Goal: Task Accomplishment & Management: Manage account settings

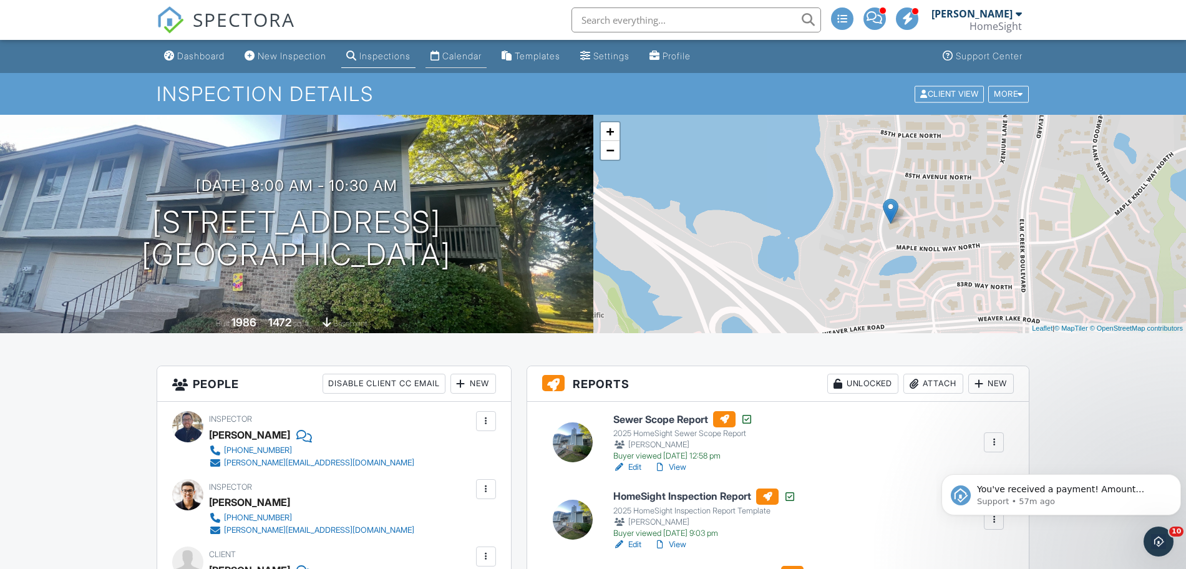
click at [462, 66] on link "Calendar" at bounding box center [455, 56] width 61 height 23
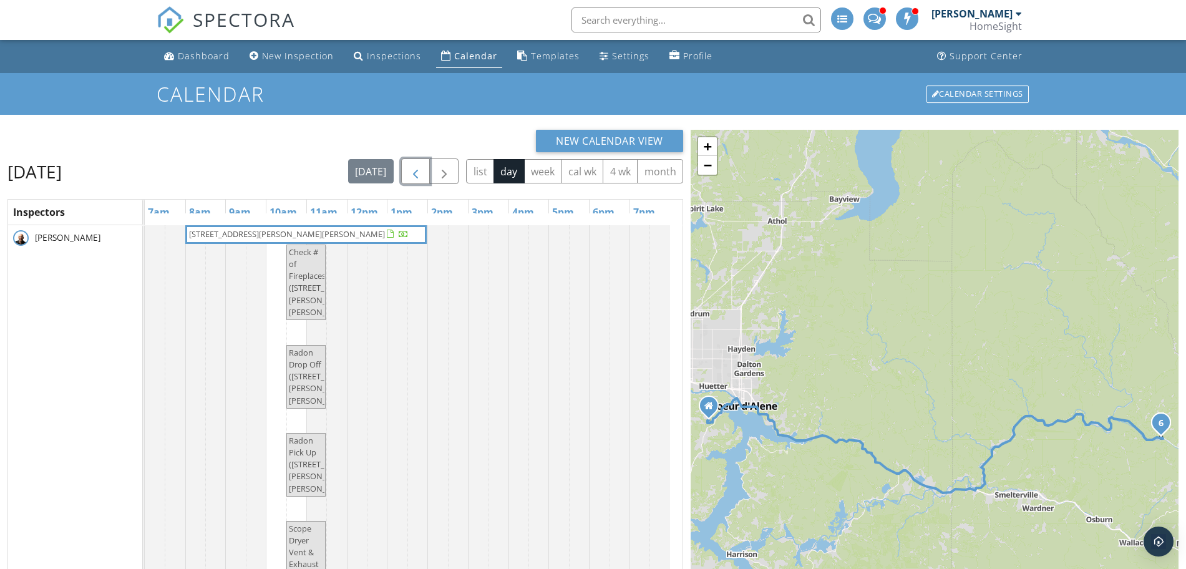
click at [412, 162] on button "button" at bounding box center [415, 171] width 29 height 26
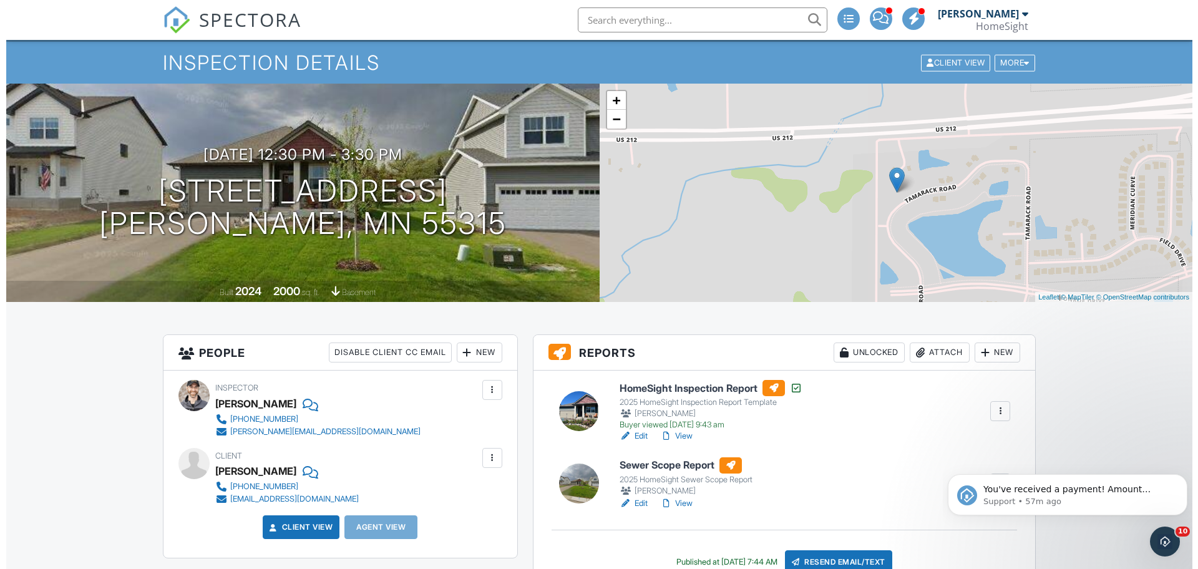
scroll to position [139, 0]
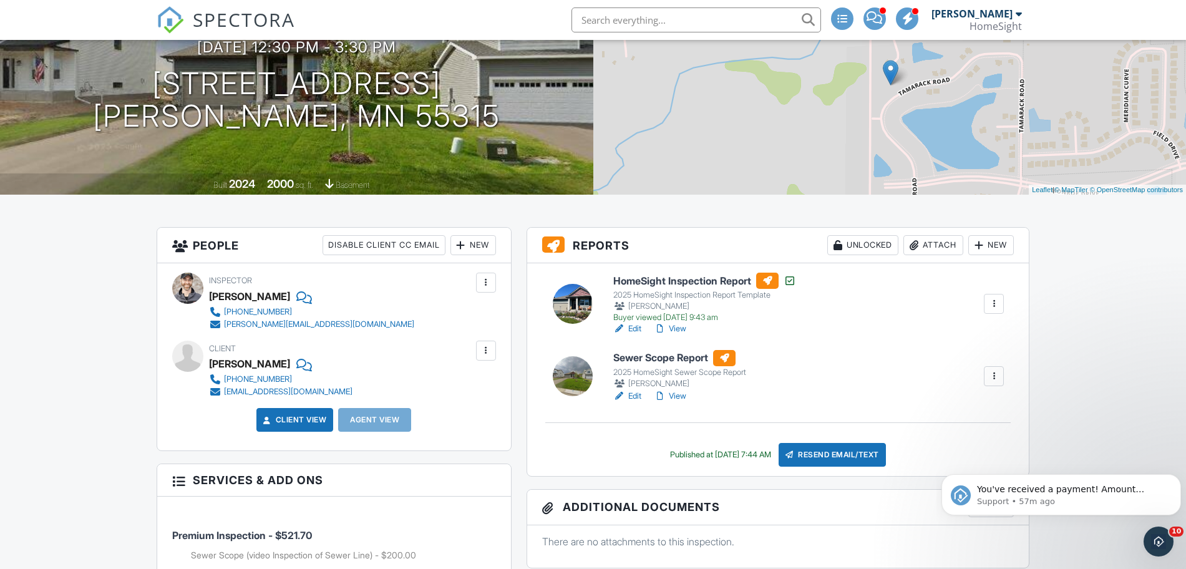
click at [465, 244] on div at bounding box center [461, 245] width 12 height 12
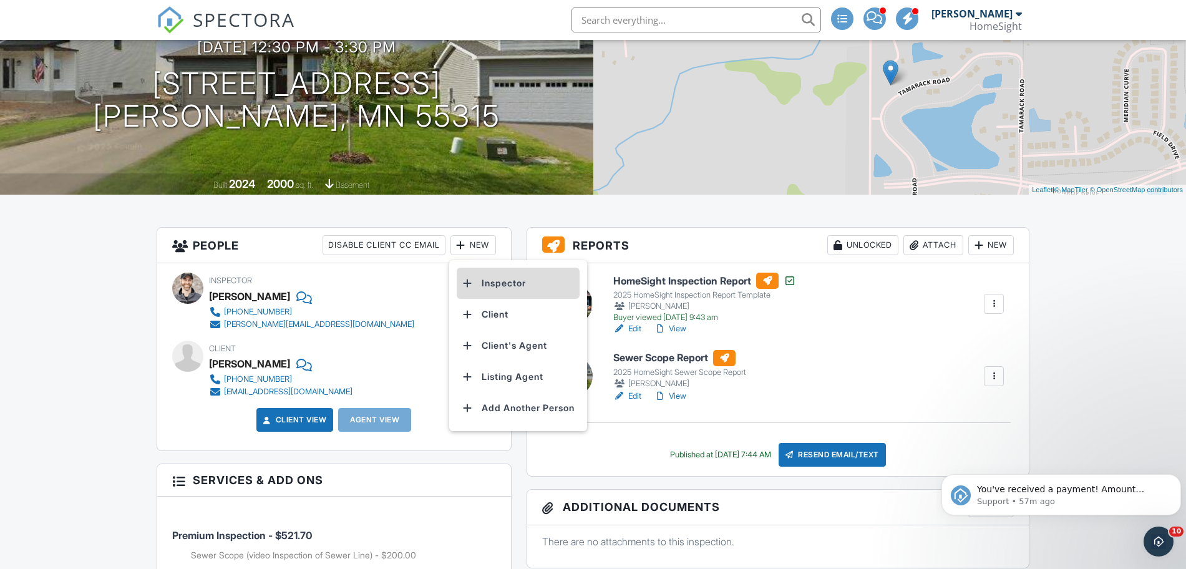
click at [506, 279] on li "Inspector" at bounding box center [518, 283] width 123 height 31
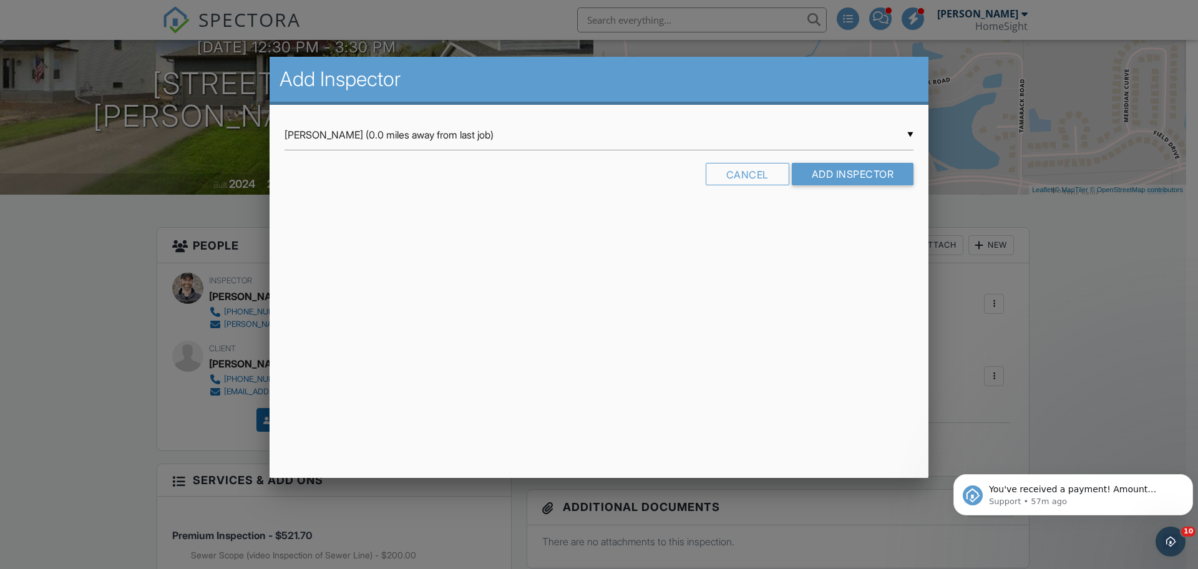
click at [546, 104] on div "Add Inspector" at bounding box center [599, 81] width 659 height 48
click at [556, 129] on input "Tim Douglass (0.0 miles away from last job)" at bounding box center [598, 135] width 629 height 31
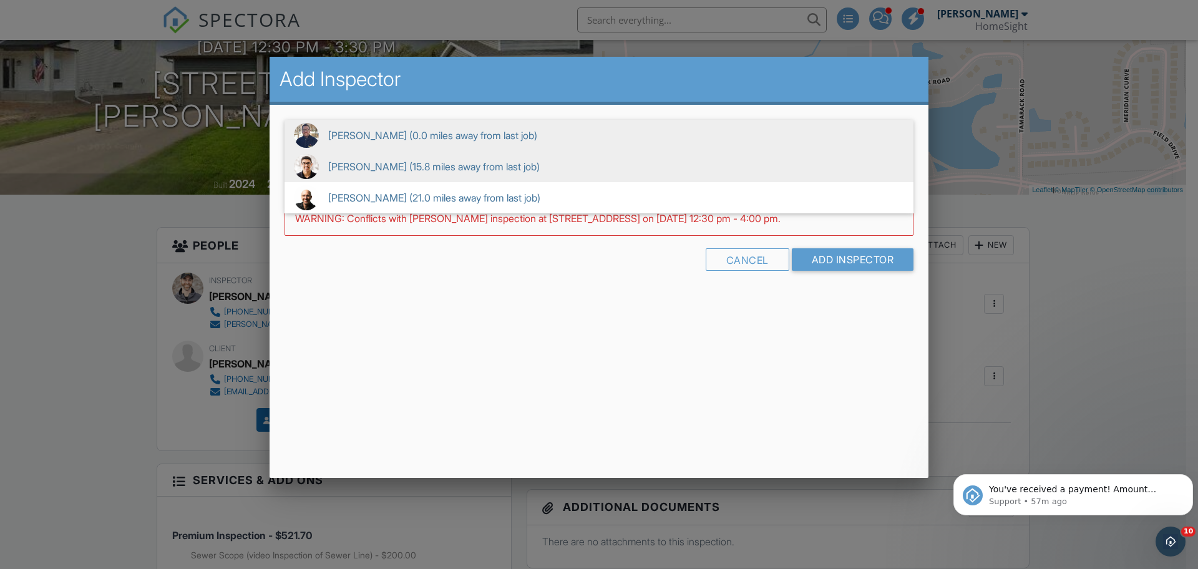
click at [542, 162] on span "Steven Carlson (15.8 miles away from last job)" at bounding box center [598, 166] width 629 height 31
type input "Steven Carlson (15.8 miles away from last job)"
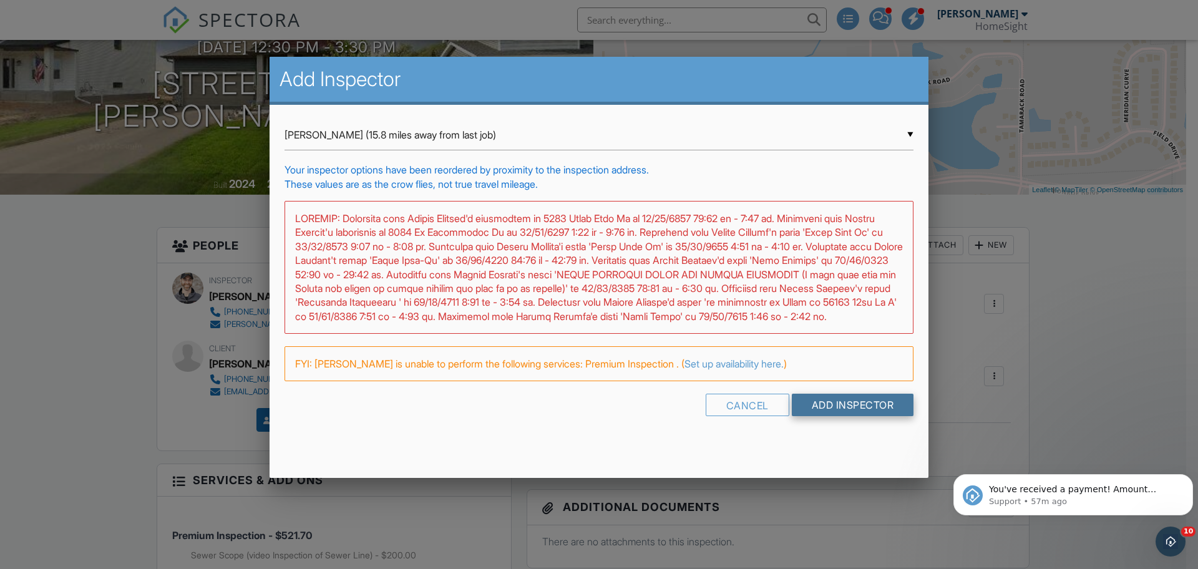
click at [841, 416] on input "Add Inspector" at bounding box center [853, 405] width 122 height 22
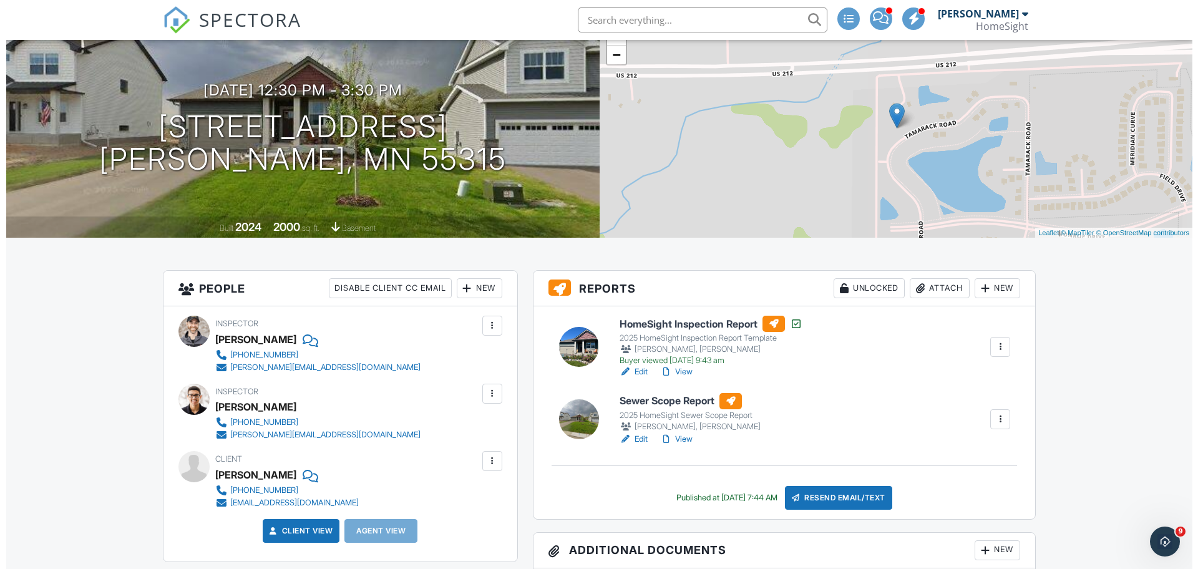
scroll to position [106, 0]
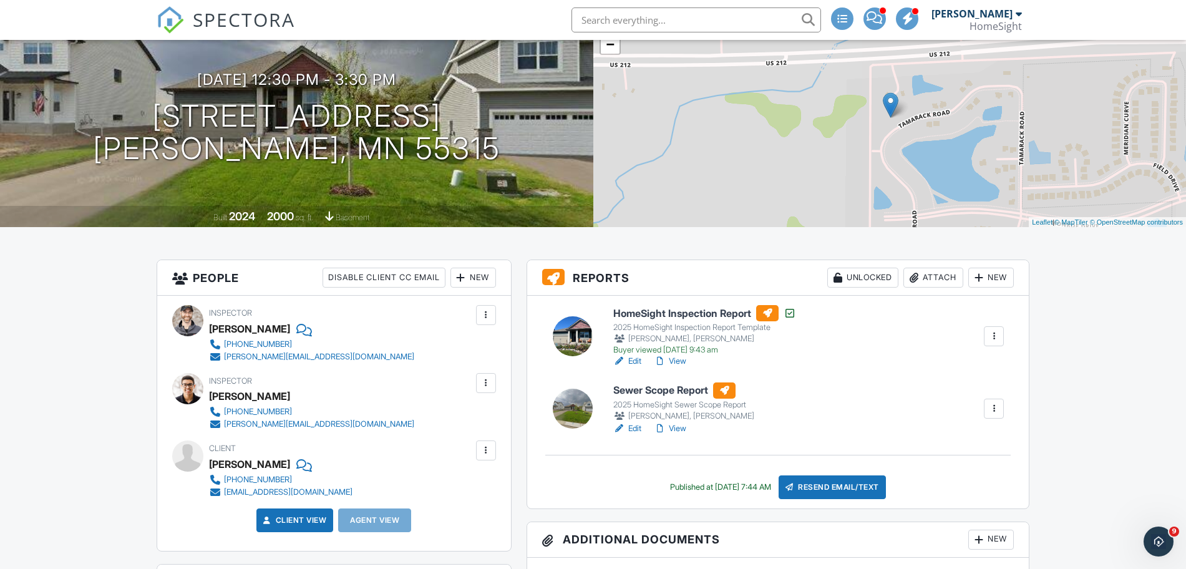
click at [998, 328] on div at bounding box center [994, 336] width 20 height 20
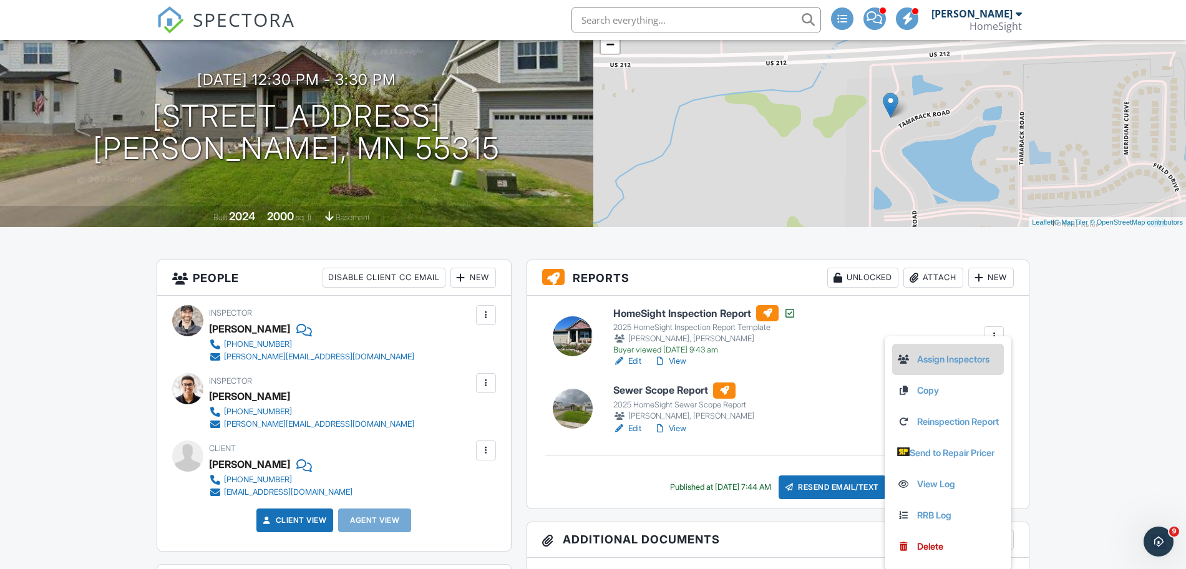
click at [961, 357] on link "Assign Inspectors" at bounding box center [948, 359] width 102 height 14
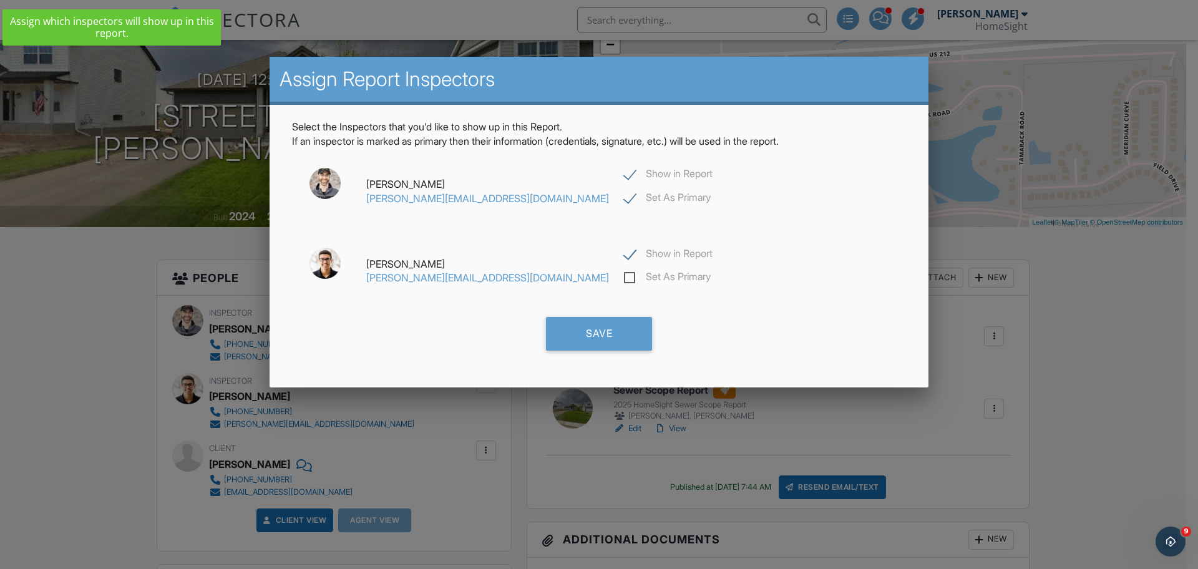
click at [550, 236] on div "Jim Bourbeau jim@mninspector.com Show in Report Set As Primary Steven Carlson s…" at bounding box center [598, 237] width 629 height 159
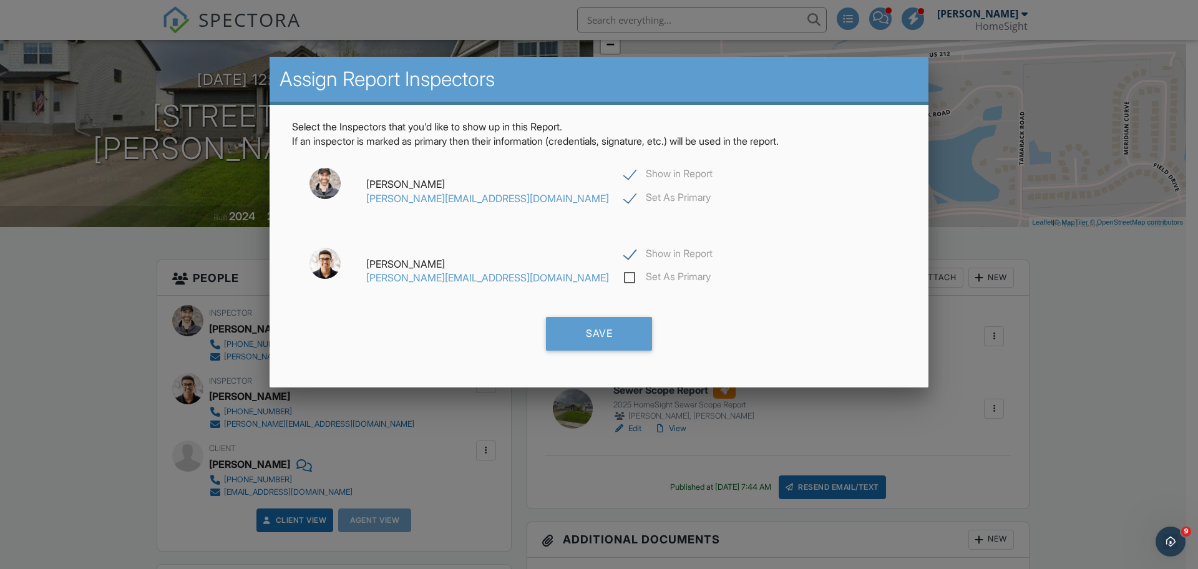
click at [624, 254] on label "Show in Report" at bounding box center [668, 256] width 89 height 16
checkbox input "false"
click at [618, 336] on div "Save" at bounding box center [599, 334] width 106 height 34
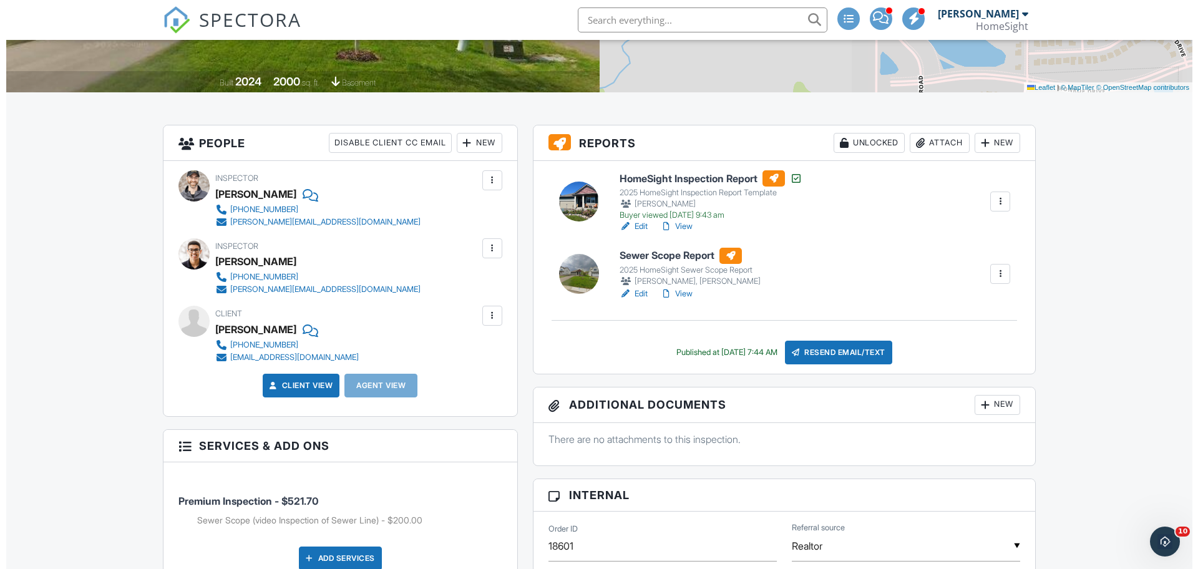
scroll to position [246, 0]
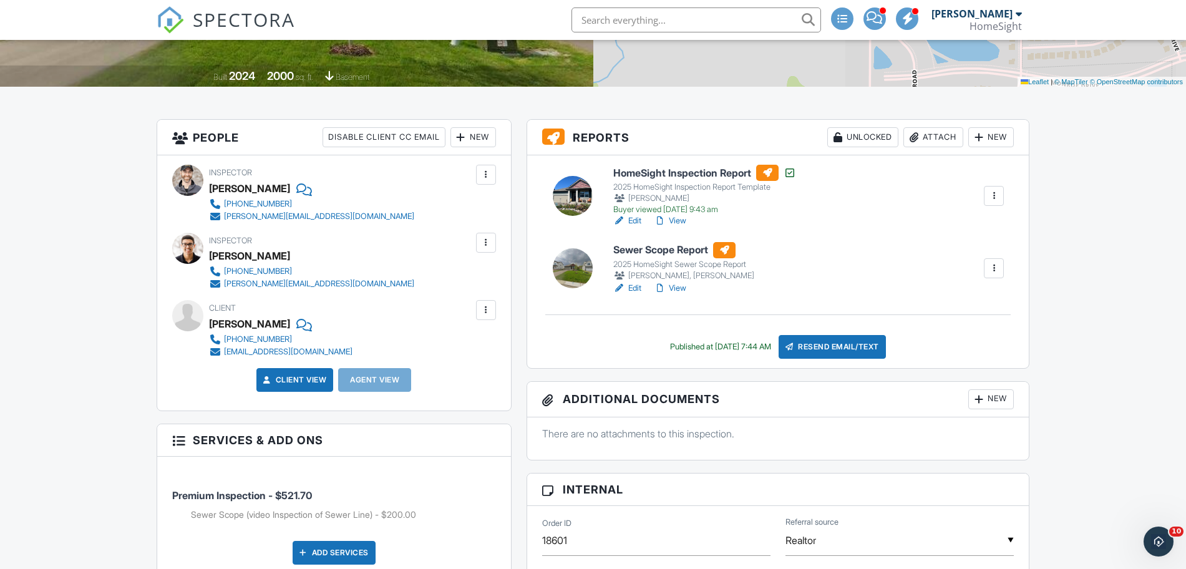
click at [990, 274] on div at bounding box center [994, 268] width 12 height 12
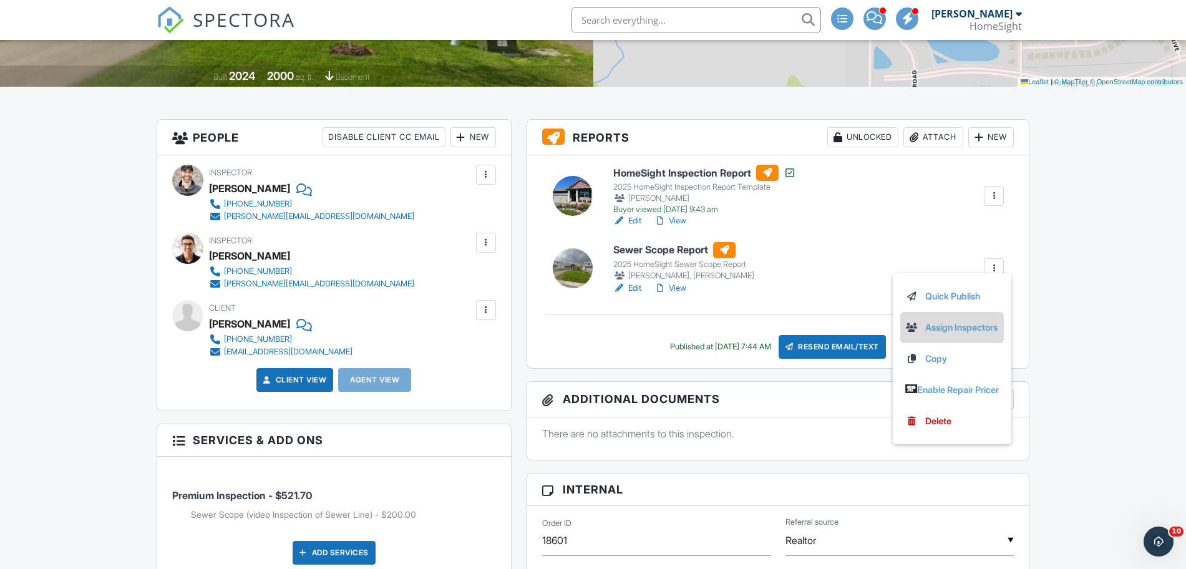
click at [953, 326] on link "Assign Inspectors" at bounding box center [952, 328] width 94 height 14
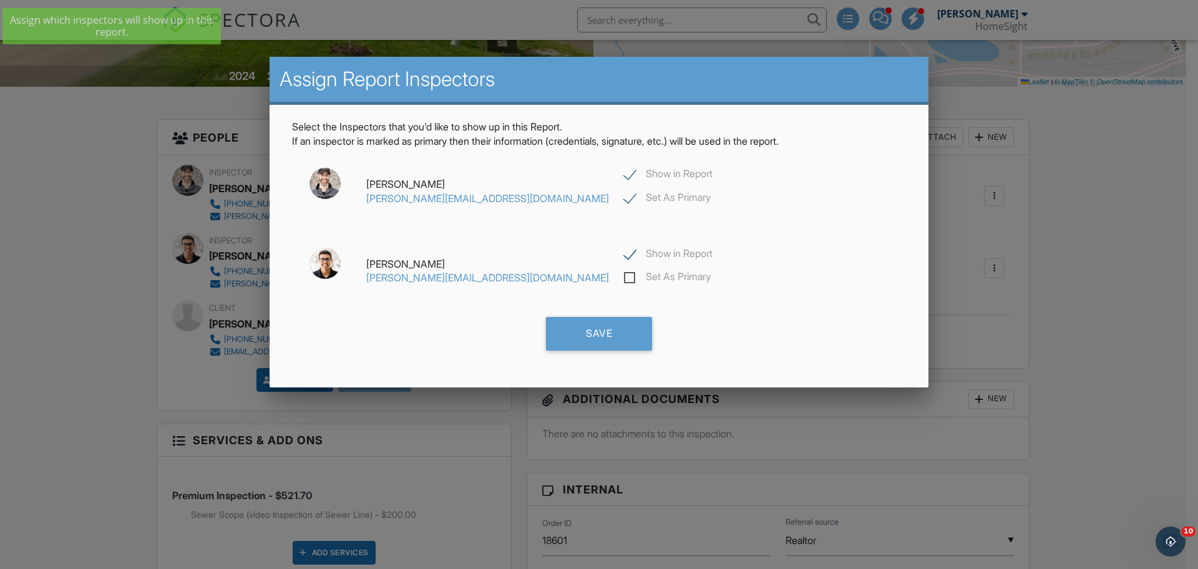
click at [624, 170] on label "Show in Report" at bounding box center [668, 176] width 89 height 16
checkbox input "false"
checkbox input "true"
click at [608, 328] on div "Save" at bounding box center [599, 334] width 106 height 34
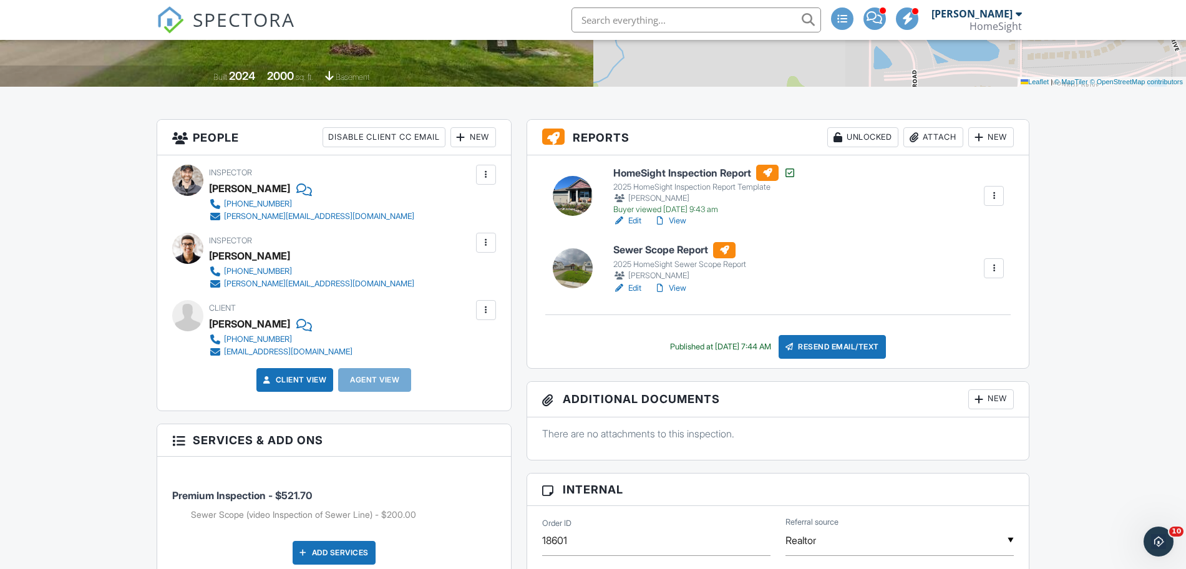
click at [638, 283] on link "Edit" at bounding box center [627, 288] width 28 height 12
